Goal: Task Accomplishment & Management: Manage account settings

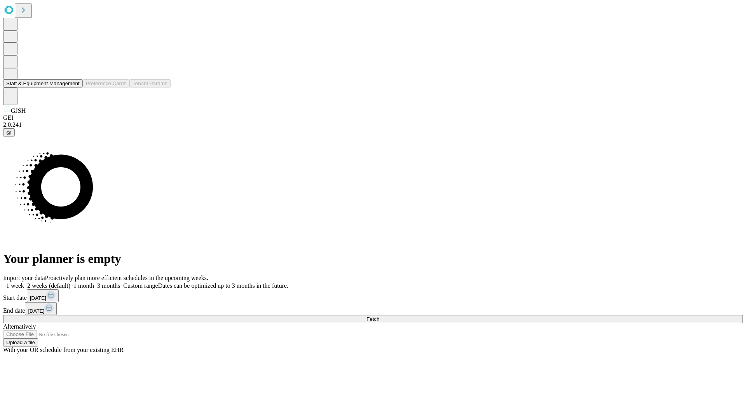
click at [74, 87] on button "Staff & Equipment Management" at bounding box center [43, 83] width 80 height 8
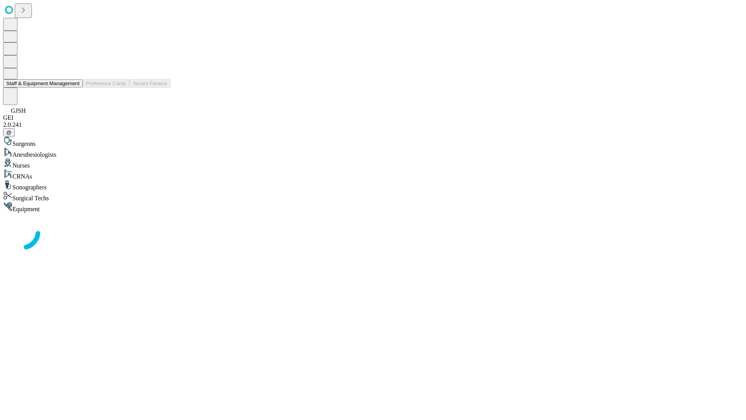
click at [74, 87] on button "Staff & Equipment Management" at bounding box center [43, 83] width 80 height 8
